Goal: Task Accomplishment & Management: Manage account settings

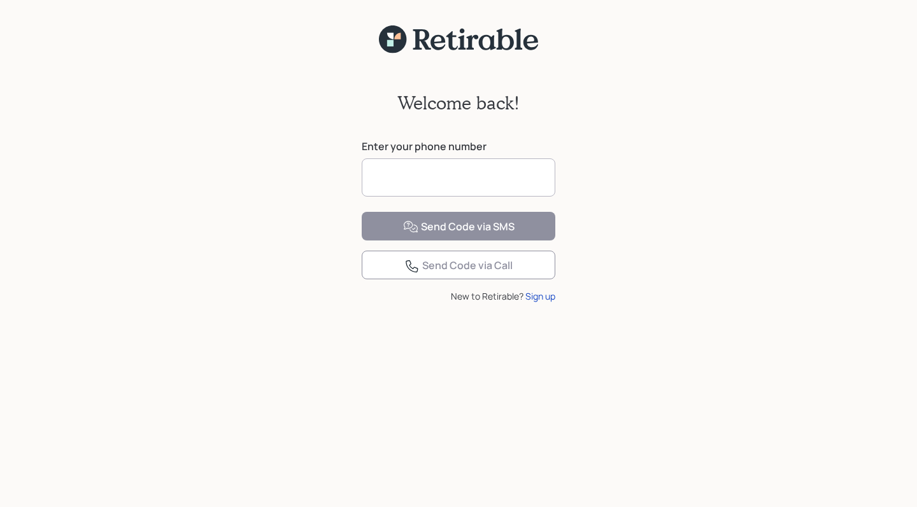
click at [482, 178] on input at bounding box center [459, 178] width 194 height 38
type input "**********"
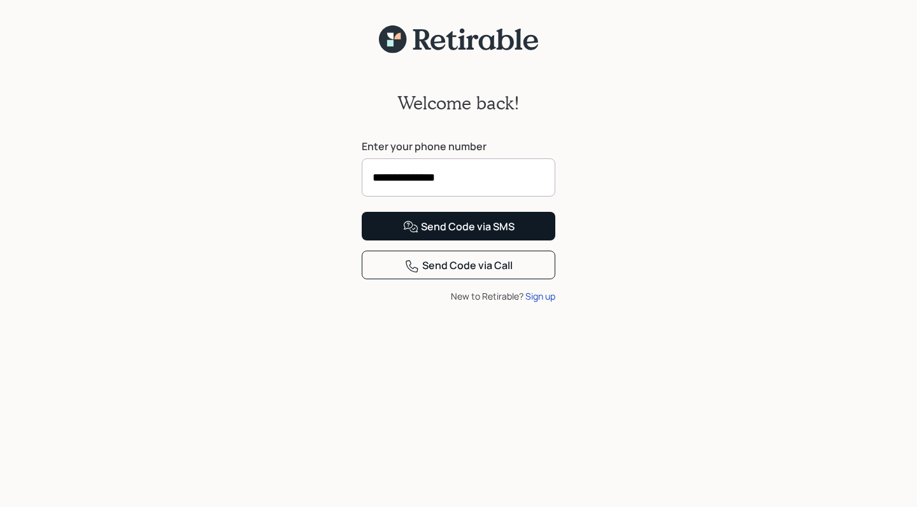
click at [449, 235] on div "Send Code via SMS" at bounding box center [458, 227] width 111 height 15
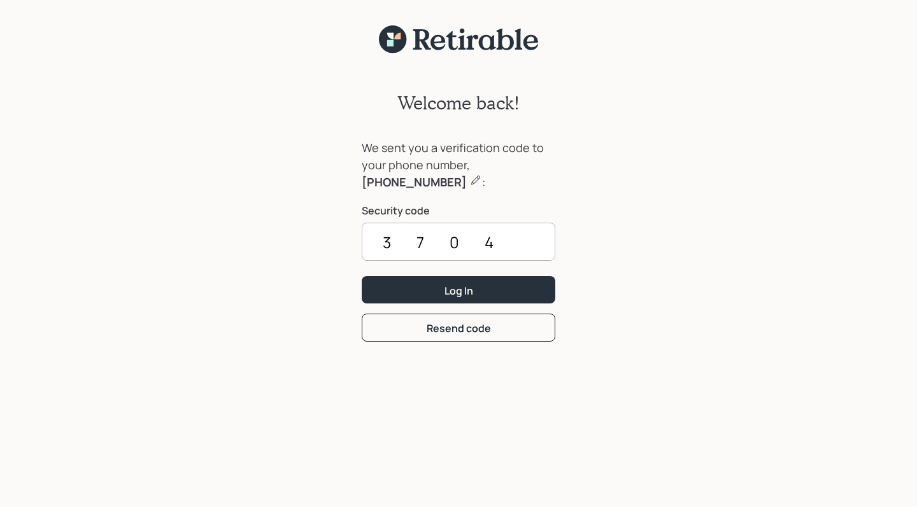
type input "3704"
click at [462, 308] on form "We sent you a verification code to your phone number, [PHONE_NUMBER] : Security…" at bounding box center [459, 240] width 194 height 202
click at [460, 288] on div "Log In" at bounding box center [458, 291] width 29 height 14
